Goal: Find contact information: Find contact information

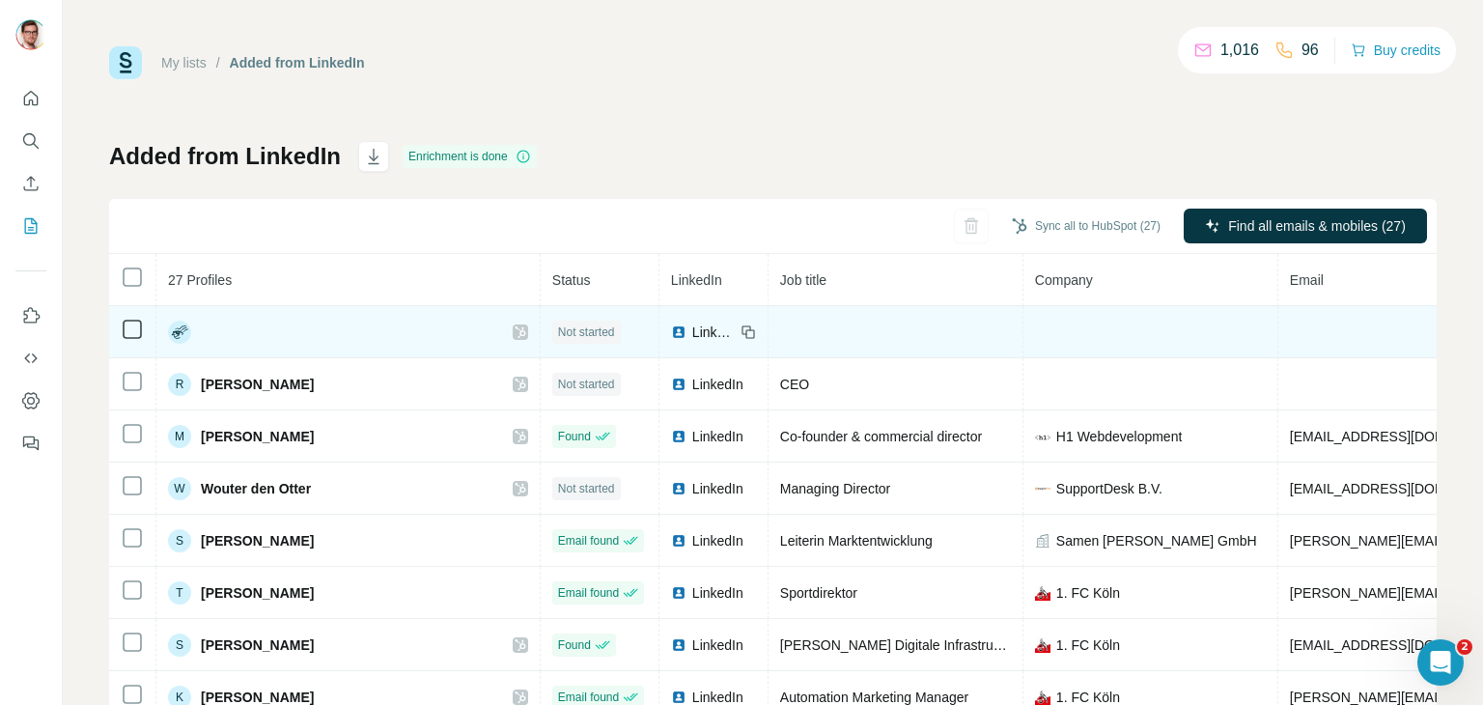
click at [178, 333] on icon at bounding box center [178, 334] width 12 height 8
click at [692, 328] on span "LinkedIn" at bounding box center [713, 331] width 42 height 19
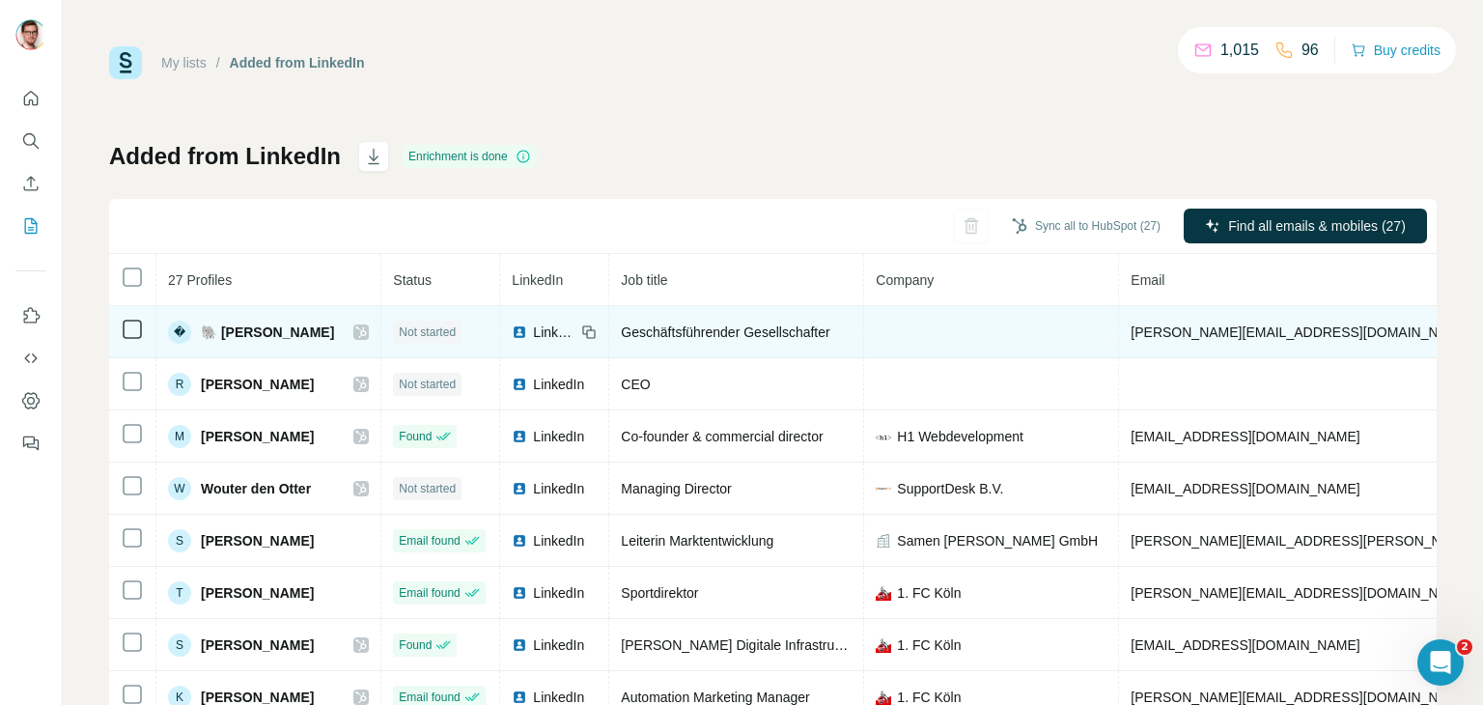
click at [334, 326] on span "🐘 [PERSON_NAME]" at bounding box center [267, 331] width 133 height 19
click at [217, 341] on div "� 🐘 [PERSON_NAME]" at bounding box center [251, 332] width 166 height 23
click at [220, 336] on span "🐘 [PERSON_NAME]" at bounding box center [267, 331] width 133 height 19
click at [1251, 337] on span "[PERSON_NAME][EMAIL_ADDRESS][DOMAIN_NAME]" at bounding box center [1301, 331] width 340 height 15
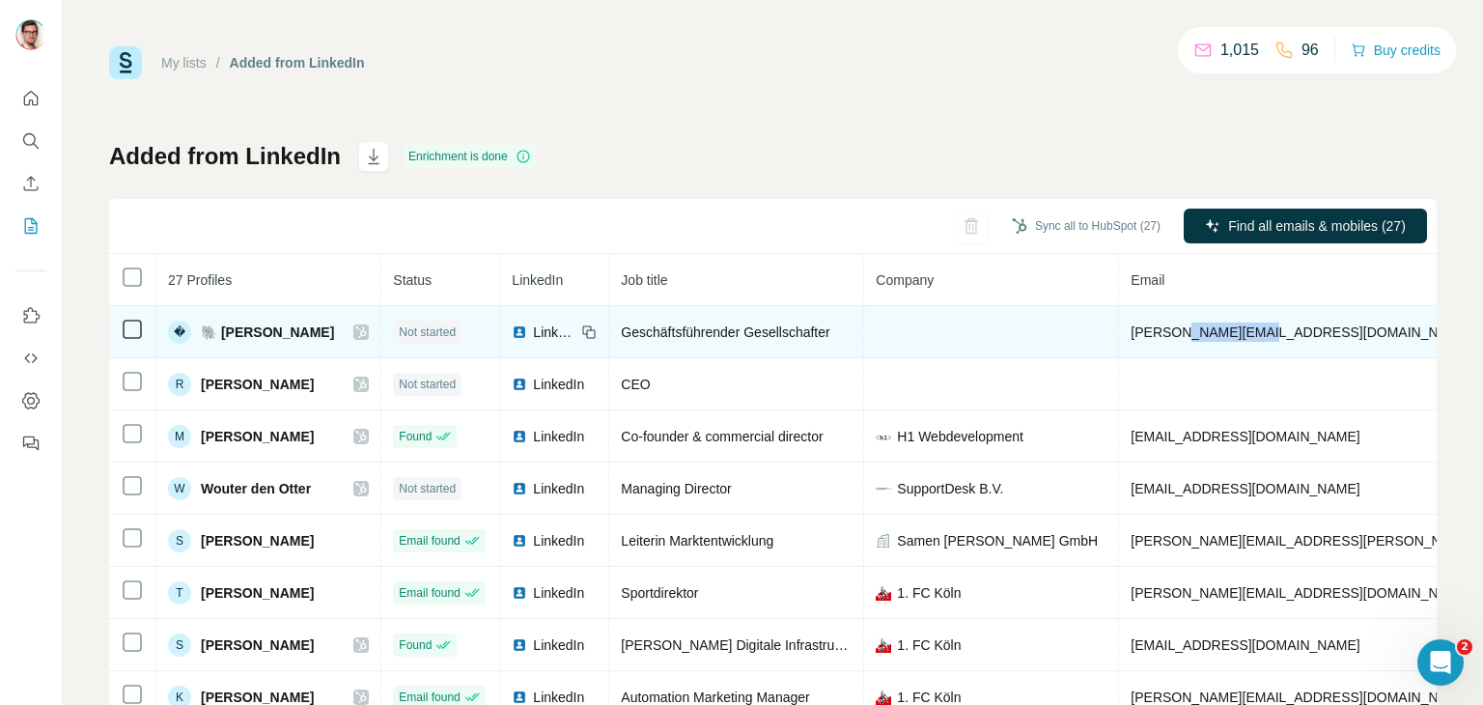
click at [1251, 337] on span "[PERSON_NAME][EMAIL_ADDRESS][DOMAIN_NAME]" at bounding box center [1301, 331] width 340 height 15
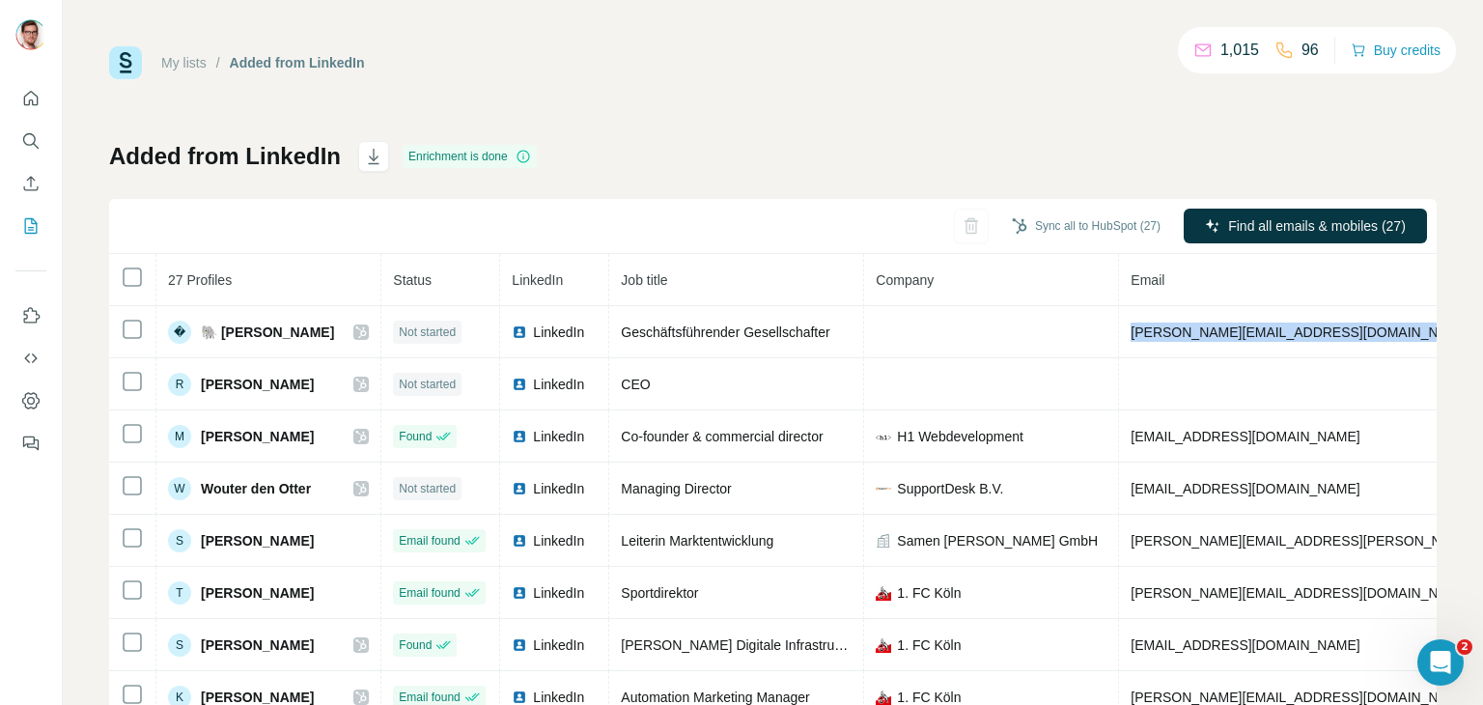
copy span "[PERSON_NAME][EMAIL_ADDRESS][DOMAIN_NAME]"
